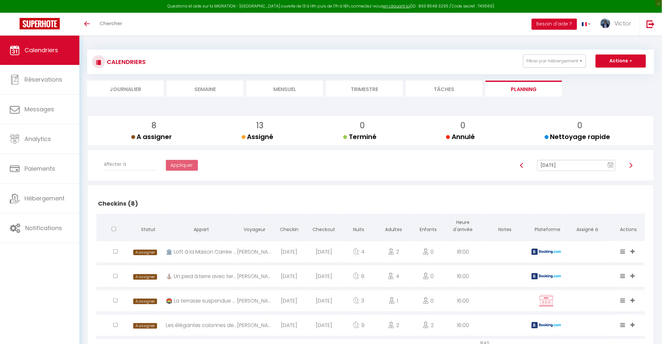
click at [296, 87] on li "Mensuel" at bounding box center [285, 89] width 76 height 16
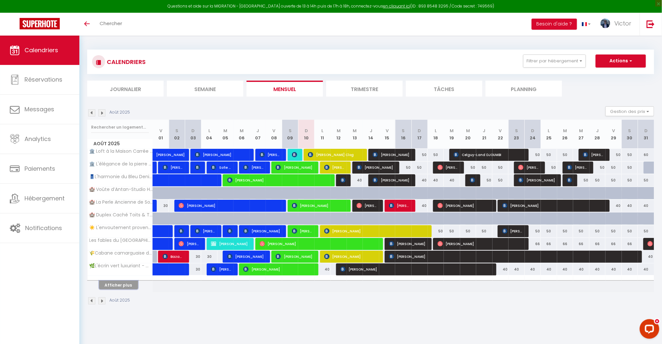
click at [128, 286] on button "Afficher plus" at bounding box center [118, 285] width 39 height 9
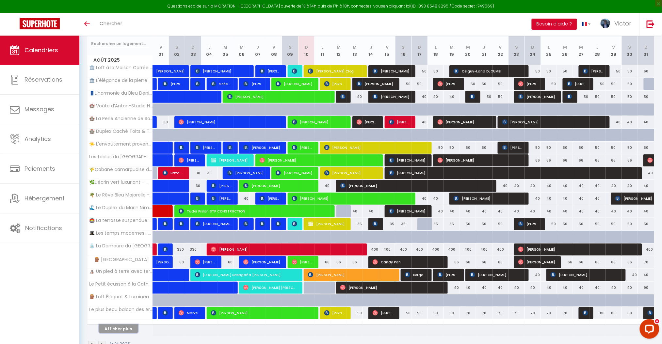
scroll to position [87, 0]
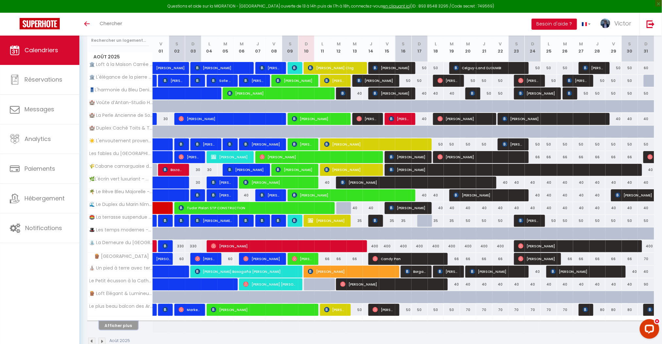
click at [124, 324] on button "Afficher plus" at bounding box center [118, 326] width 39 height 9
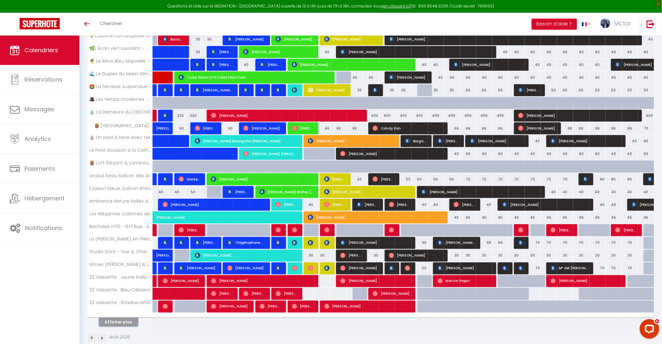
scroll to position [230, 0]
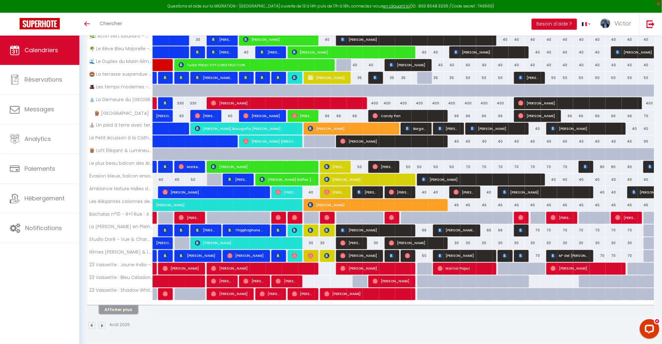
click at [119, 313] on button "Afficher plus" at bounding box center [118, 310] width 39 height 9
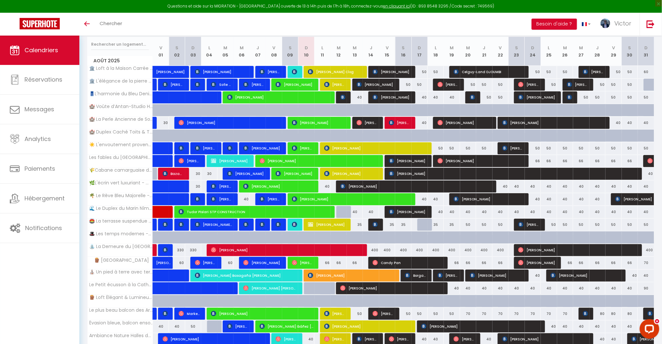
scroll to position [87, 0]
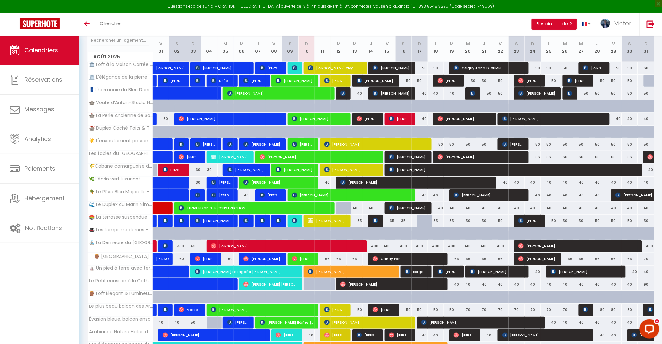
click at [467, 308] on div "70" at bounding box center [468, 310] width 16 height 12
type input "70"
type input "Mer 20 Août 2025"
type input "[DEMOGRAPHIC_DATA] 21 Août 2025"
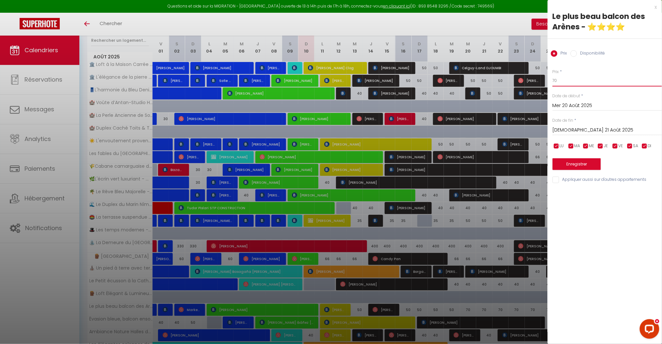
drag, startPoint x: 560, startPoint y: 82, endPoint x: 490, endPoint y: 89, distance: 69.9
click at [498, 88] on body "Questions et aide sur la MIGRATION - [GEOGRAPHIC_DATA] ouverte de 13 à 14h puis…" at bounding box center [331, 248] width 662 height 599
type input "60"
click at [585, 129] on input "[DEMOGRAPHIC_DATA] 21 Août 2025" at bounding box center [607, 130] width 109 height 8
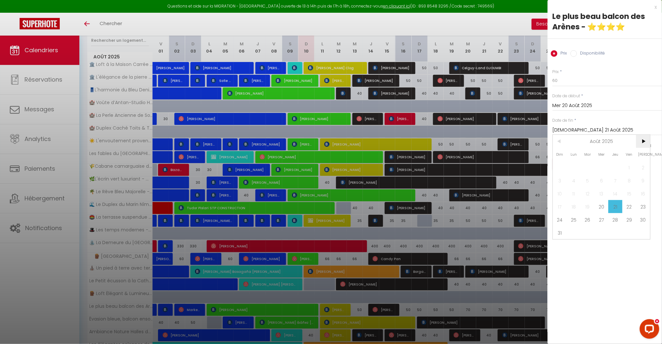
click at [649, 138] on span ">" at bounding box center [644, 141] width 14 height 13
click at [617, 180] on span "11" at bounding box center [616, 180] width 14 height 13
type input "Jeu 11 Septembre 2025"
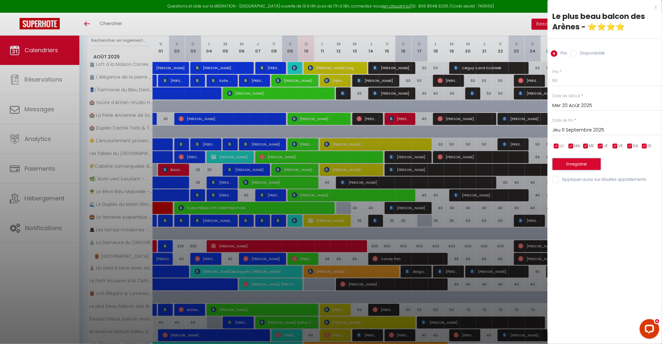
click at [568, 166] on button "Enregistrer" at bounding box center [577, 165] width 48 height 12
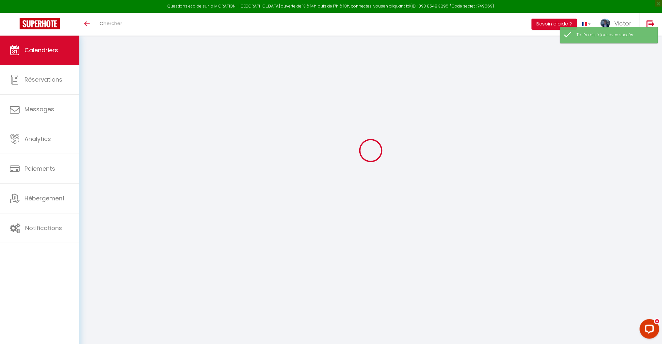
scroll to position [35, 0]
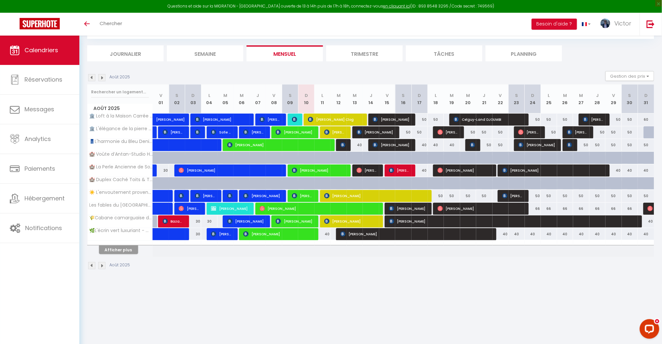
click at [407, 132] on div "50" at bounding box center [403, 132] width 16 height 12
type input "50"
type input "[PERSON_NAME] 16 Août 2025"
type input "Dim 17 Août 2025"
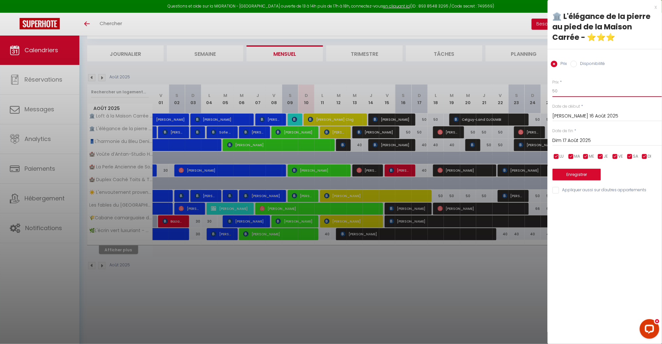
drag, startPoint x: 572, startPoint y: 90, endPoint x: 417, endPoint y: 96, distance: 155.7
click at [420, 96] on body "Questions et aide sur la MIGRATION - [GEOGRAPHIC_DATA] ouverte de 13 à 14h puis…" at bounding box center [331, 172] width 662 height 344
type input "45"
click at [589, 138] on input "Dim 17 Août 2025" at bounding box center [607, 141] width 109 height 8
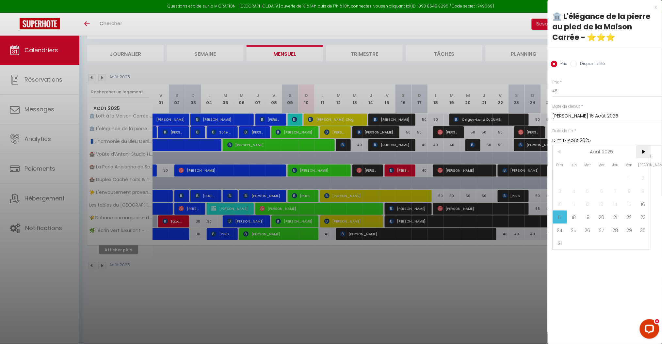
click at [644, 152] on span ">" at bounding box center [644, 151] width 14 height 13
click at [611, 189] on span "11" at bounding box center [616, 191] width 14 height 13
type input "Jeu 11 Septembre 2025"
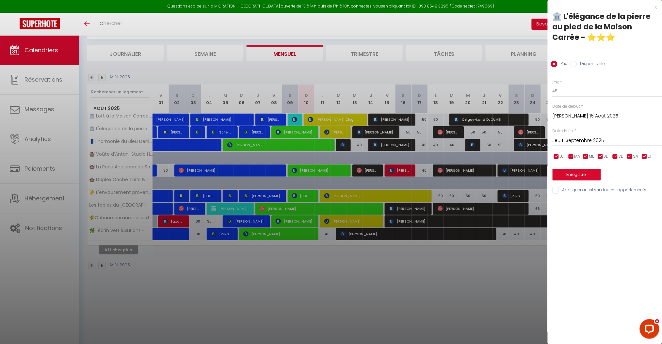
click at [569, 192] on input "Appliquer aussi sur d'autres appartements" at bounding box center [607, 190] width 109 height 7
checkbox input "true"
click at [572, 177] on button "Enregistrer" at bounding box center [577, 175] width 48 height 12
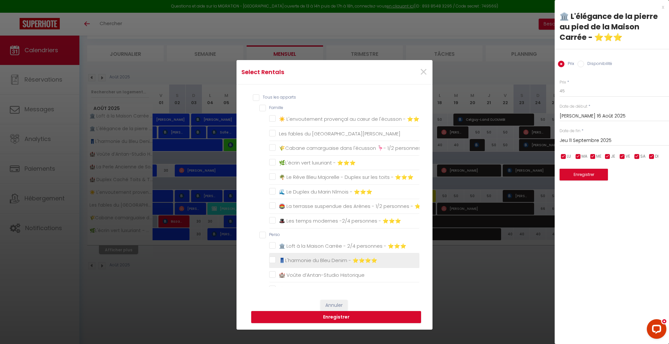
click at [311, 261] on ⭐⭐⭐⭐ "👖L'harmonie du Bleu Denim - ⭐⭐⭐⭐" at bounding box center [344, 261] width 150 height 7
checkbox ⭐⭐⭐⭐ "true"
checkbox ⭐⭐⭐ "false"
checkbox Fontaine "false"
checkbox ⭐⭐⭐ "false"
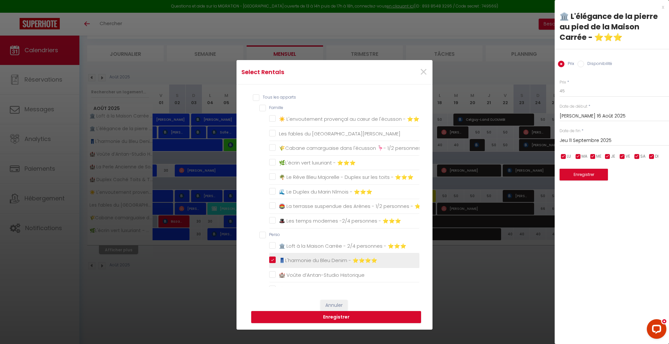
checkbox ⭐⭐⭐ "false"
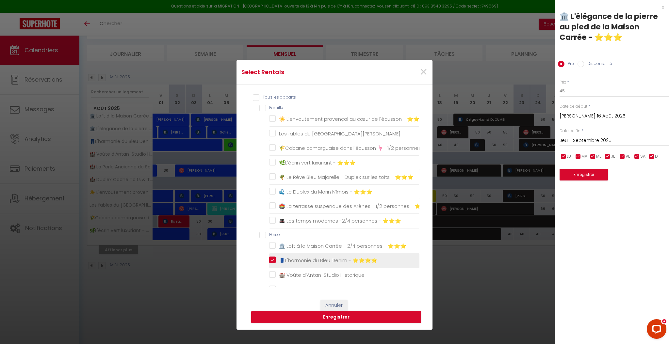
checkbox ⭐⭐⭐ "false"
checkbox Historique "false"
checkbox Sommières "false"
checkbox Tradition "false"
checkbox Fontaine "false"
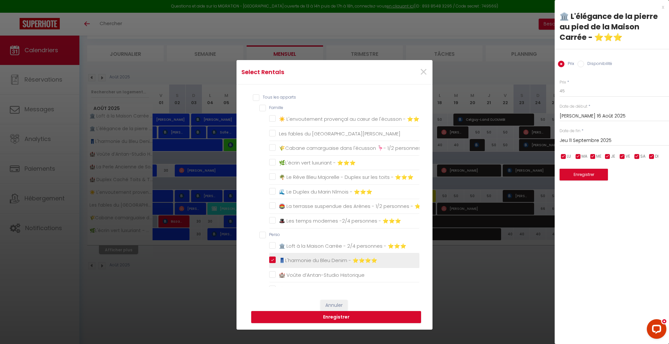
checkbox bois "false"
checkbox ⭐⭐⭐ "false"
checkbox 🏰 "false"
checkbox Nîmes "false"
checkbox Provençal "false"
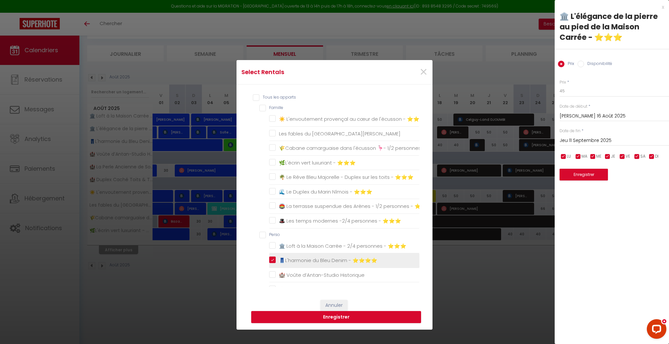
checkbox Lumière "false"
checkbox ⭐⭐⭐ "false"
checkbox ⭐⭐⭐⭐ "false"
checkbox ensoleillé "false"
checkbox Nîmes "false"
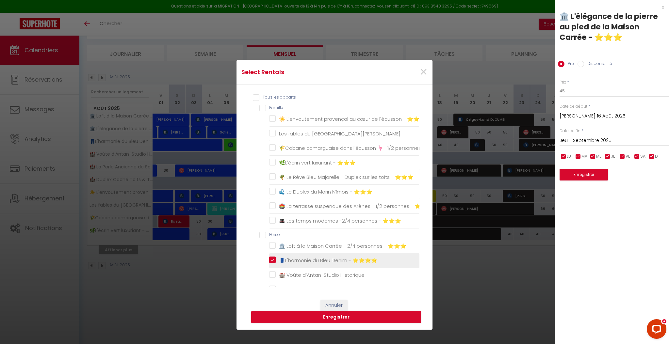
checkbox Charles "false"
checkbox Chambres "false"
checkbox gauche "false"
checkbox droite "false"
checkbox gauche "false"
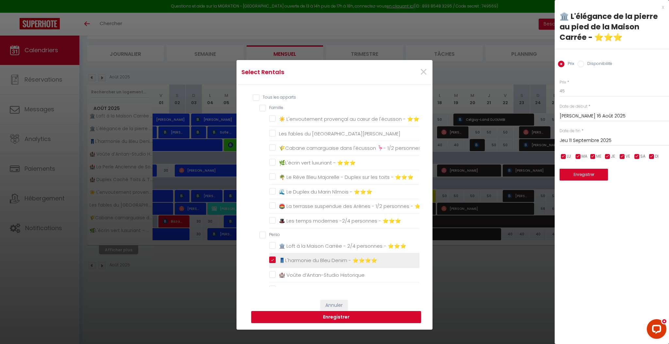
checkbox gauche "false"
checkbox droite "false"
checkbox Bleu "false"
checkbox Cuivré "false"
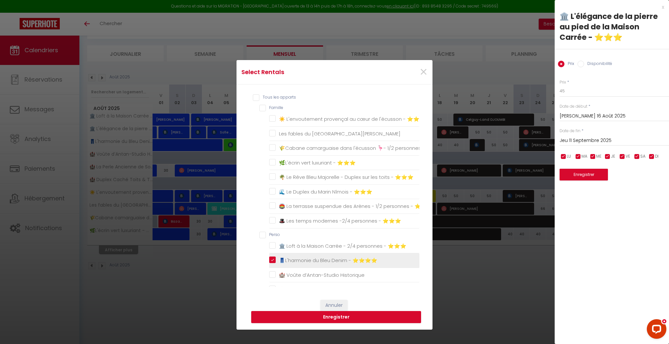
checkbox Sax "false"
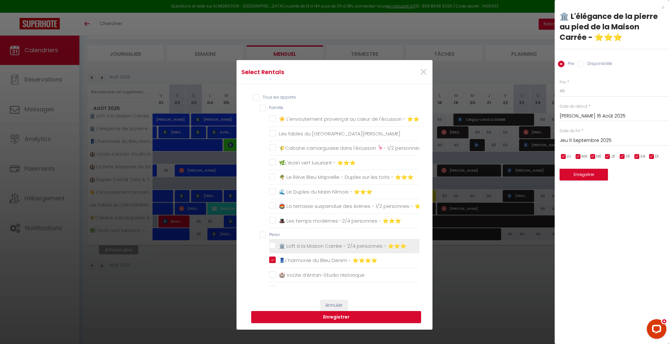
click at [313, 248] on ⭐⭐⭐ "🏛️ Loft à la Maison Carrée - 2/4 personnes - ⭐⭐⭐" at bounding box center [344, 246] width 150 height 7
checkbox ⭐⭐⭐ "true"
checkbox ⭐⭐⭐ "false"
checkbox Fontaine "false"
checkbox ⭐⭐⭐ "false"
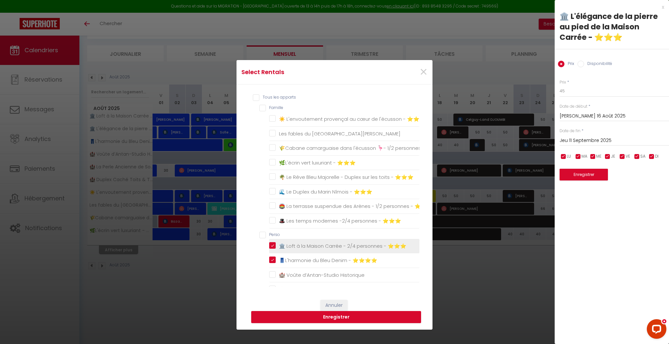
checkbox ⭐⭐⭐ "false"
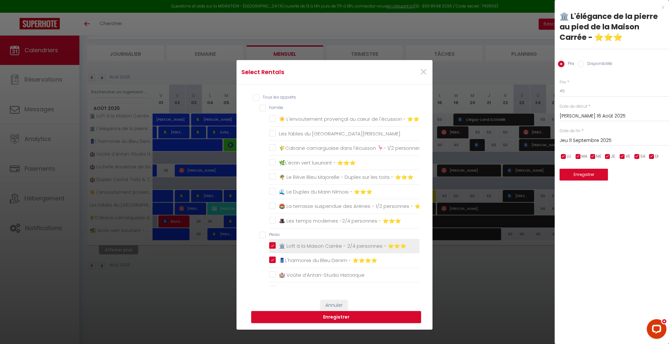
checkbox Historique "false"
checkbox Sommières "false"
checkbox Tradition "false"
checkbox Fontaine "false"
checkbox bois "false"
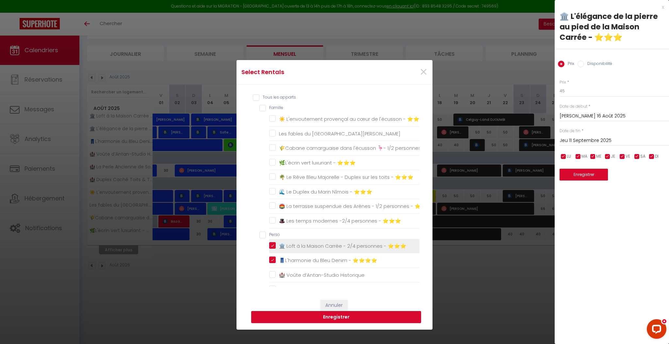
checkbox ⭐⭐⭐ "false"
checkbox 🏰 "false"
checkbox Nîmes "false"
checkbox Provençal "false"
checkbox Lumière "false"
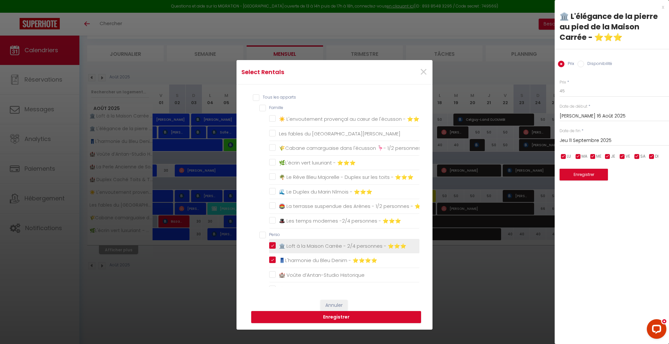
checkbox ⭐⭐⭐ "false"
checkbox ⭐⭐⭐⭐ "false"
checkbox ensoleillé "false"
checkbox Nîmes "false"
checkbox Charles "false"
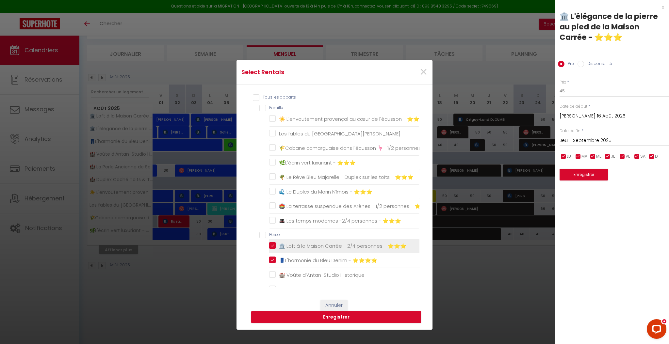
checkbox Chambres "false"
checkbox gauche "false"
checkbox droite "false"
checkbox gauche "false"
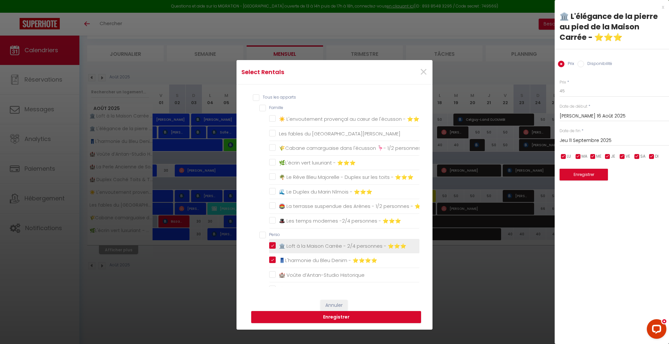
checkbox droite "false"
checkbox Bleu "false"
checkbox Cuivré "false"
checkbox Sax "false"
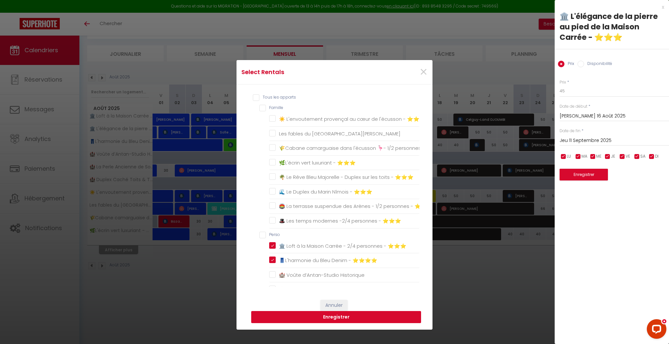
click at [316, 314] on button "Enregistrer" at bounding box center [336, 317] width 170 height 12
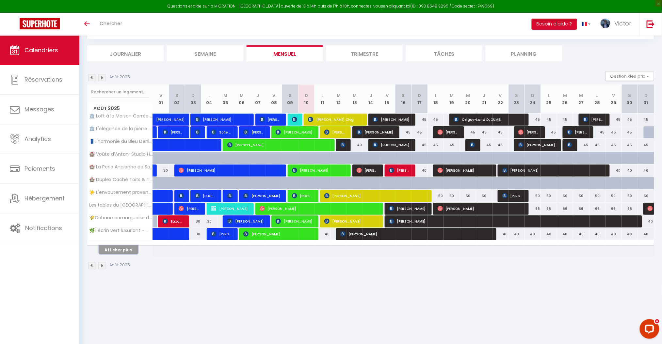
click at [123, 254] on button "Afficher plus" at bounding box center [118, 250] width 39 height 9
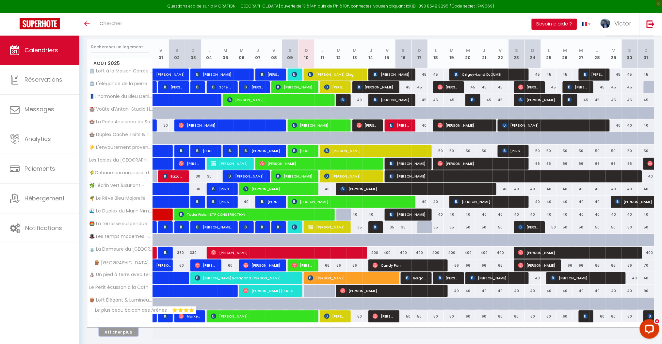
scroll to position [102, 0]
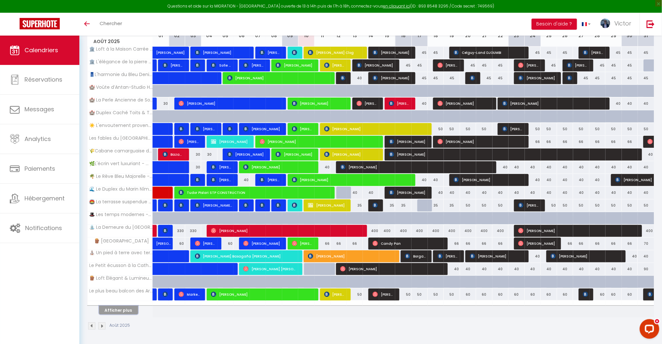
click at [129, 311] on button "Afficher plus" at bounding box center [118, 310] width 39 height 9
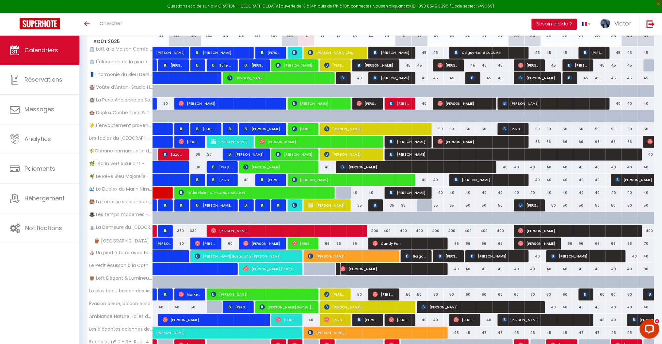
click at [344, 269] on img at bounding box center [343, 269] width 5 height 5
select select "OK"
select select "1"
select select "0"
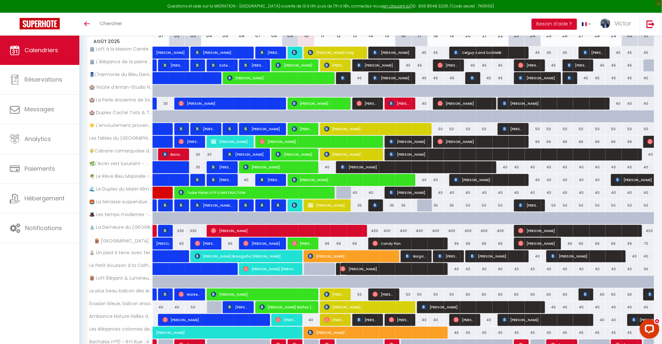
select select "1"
select select
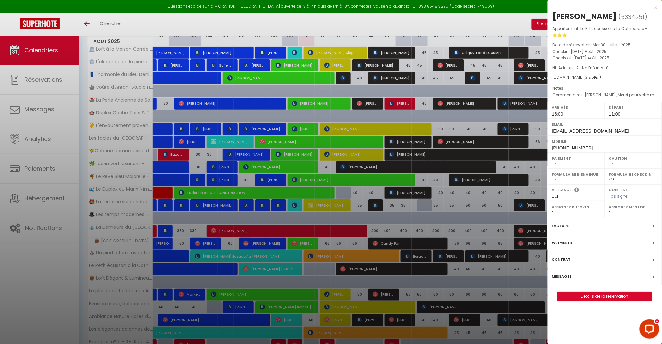
click at [344, 269] on div at bounding box center [331, 172] width 662 height 344
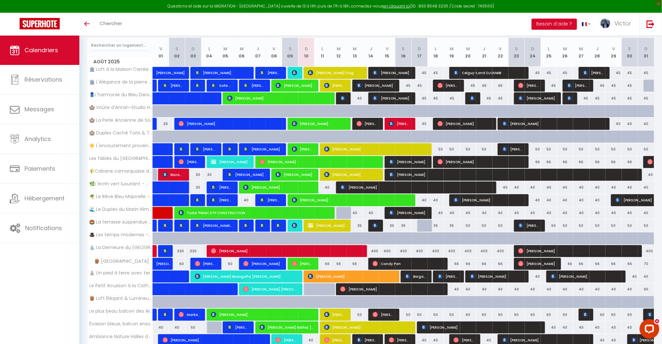
scroll to position [56, 0]
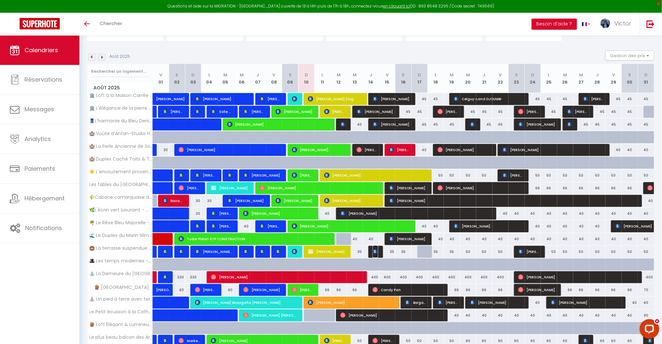
click at [376, 252] on img at bounding box center [375, 251] width 5 height 5
select select "KO"
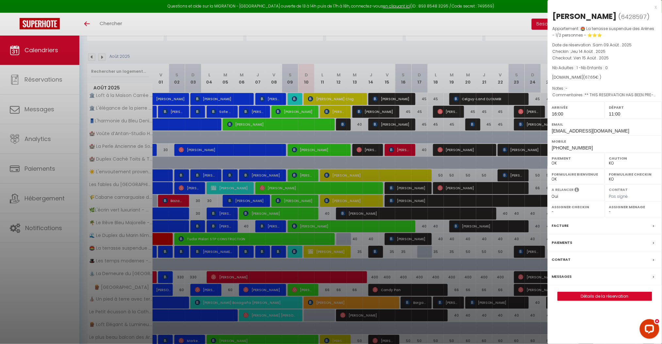
click at [376, 252] on div at bounding box center [331, 172] width 662 height 344
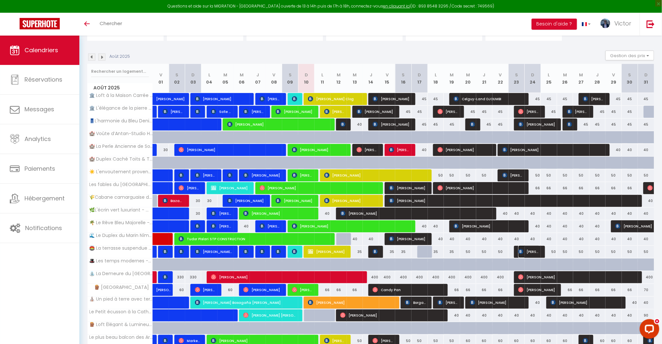
click at [535, 250] on span "[PERSON_NAME]" at bounding box center [530, 252] width 22 height 12
